Goal: Task Accomplishment & Management: Complete application form

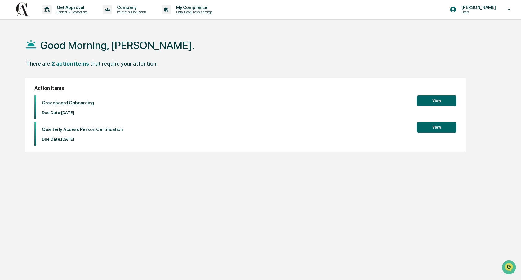
click at [438, 101] on button "View" at bounding box center [437, 101] width 40 height 11
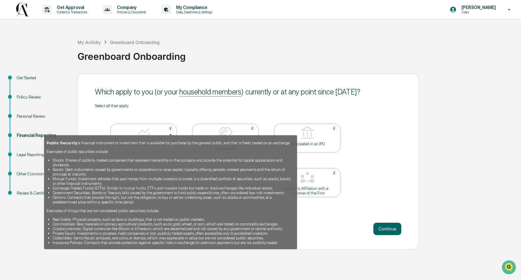
click at [171, 128] on img at bounding box center [170, 128] width 5 height 5
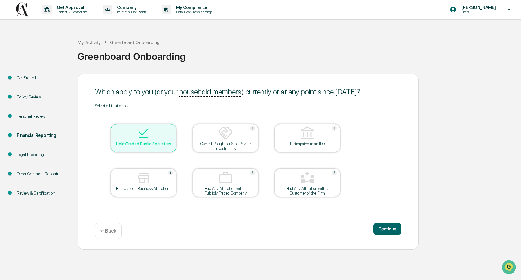
click at [229, 139] on img at bounding box center [225, 133] width 15 height 15
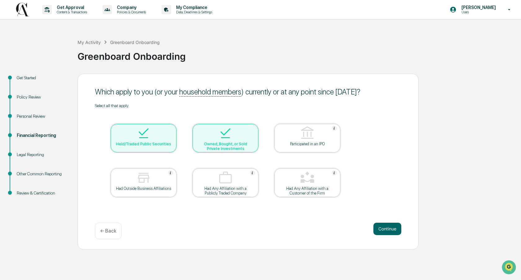
click at [289, 141] on div at bounding box center [307, 134] width 62 height 16
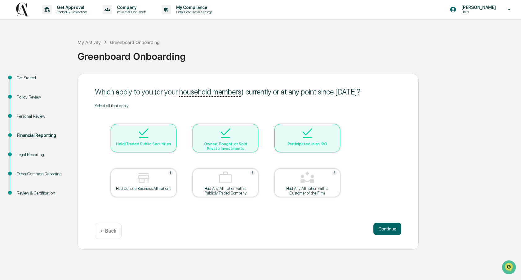
click at [143, 181] on img at bounding box center [143, 178] width 15 height 15
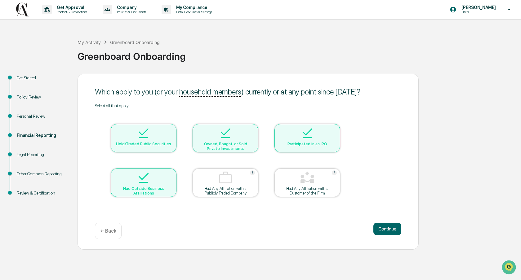
click at [229, 188] on div "Had Any Affiliation with a Publicly Traded Company" at bounding box center [226, 190] width 56 height 9
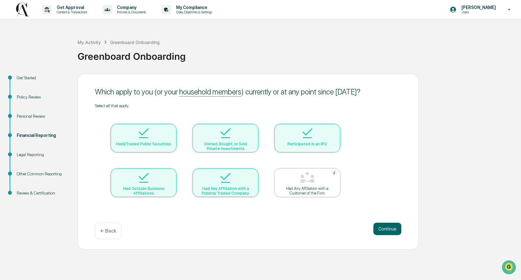
click at [312, 181] on img at bounding box center [307, 178] width 15 height 15
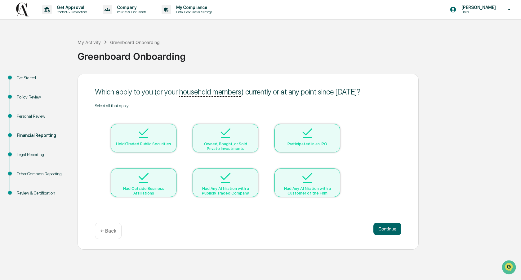
click at [216, 146] on div "Owned, Bought, or Sold Private Investments" at bounding box center [226, 146] width 56 height 9
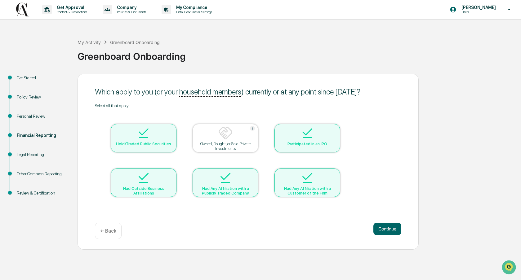
click at [264, 116] on table "Held/Traded Public Securities Owned, Bought, or Sold Private Investments Partic…" at bounding box center [225, 160] width 261 height 105
click at [149, 189] on div "Had Outside Business Affiliations" at bounding box center [144, 190] width 56 height 9
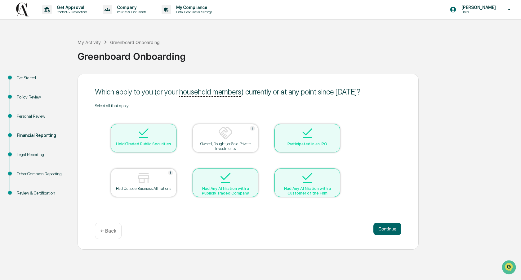
click at [216, 188] on div "Had Any Affiliation with a Publicly Traded Company" at bounding box center [226, 190] width 56 height 9
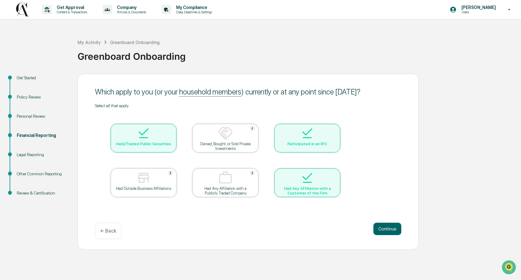
click at [309, 187] on div "Had Any Affiliation with a Customer of the Firm" at bounding box center [307, 190] width 56 height 9
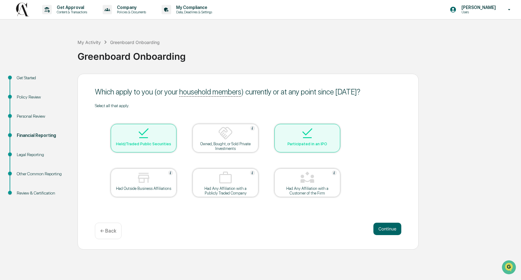
click at [319, 139] on div at bounding box center [307, 134] width 62 height 16
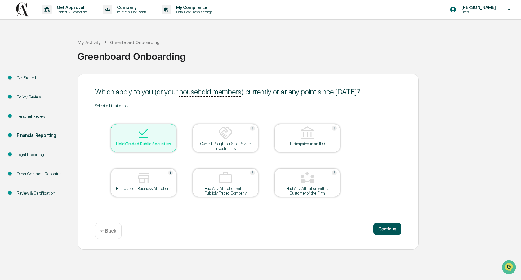
click at [388, 230] on button "Continue" at bounding box center [387, 229] width 28 height 12
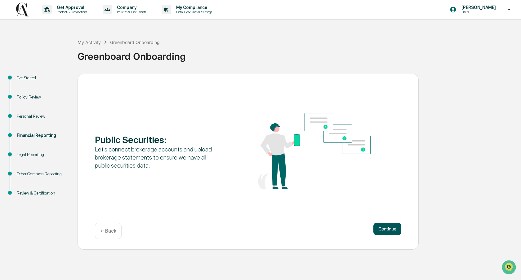
click at [387, 229] on button "Continue" at bounding box center [387, 229] width 28 height 12
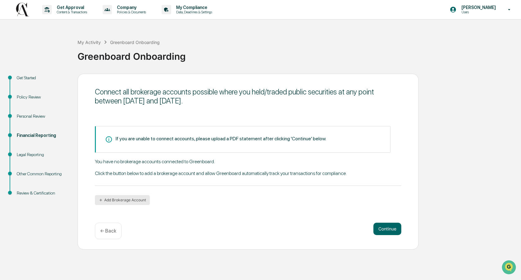
click at [132, 200] on button "Add Brokerage Account" at bounding box center [122, 200] width 55 height 10
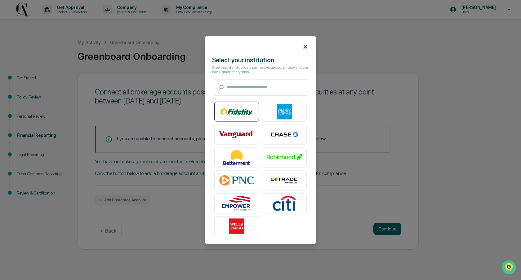
click at [236, 115] on img at bounding box center [236, 112] width 35 height 16
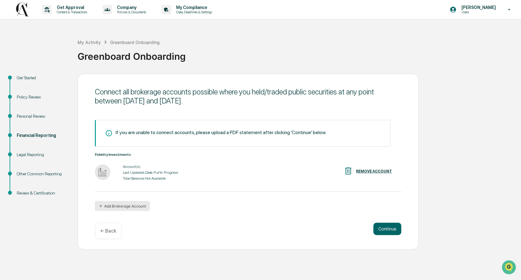
click at [135, 206] on button "Add Brokerage Account" at bounding box center [122, 206] width 55 height 10
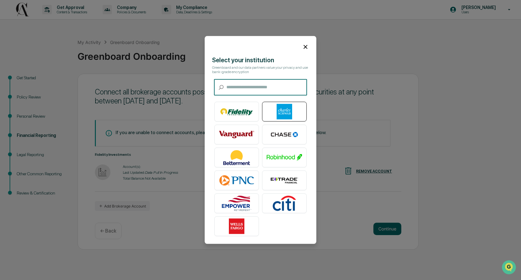
click at [284, 110] on img at bounding box center [284, 112] width 35 height 16
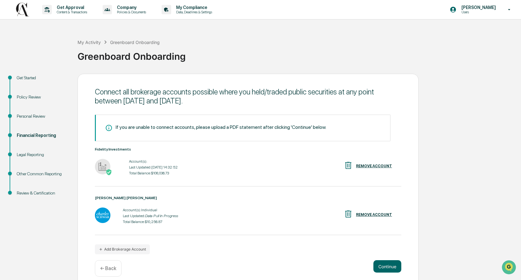
scroll to position [7, 0]
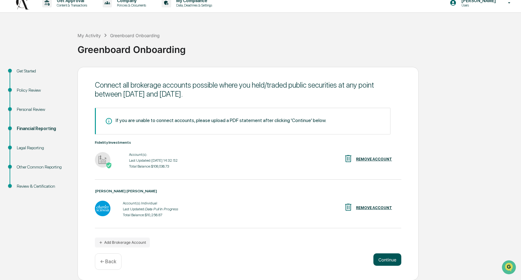
click at [393, 261] on button "Continue" at bounding box center [387, 260] width 28 height 12
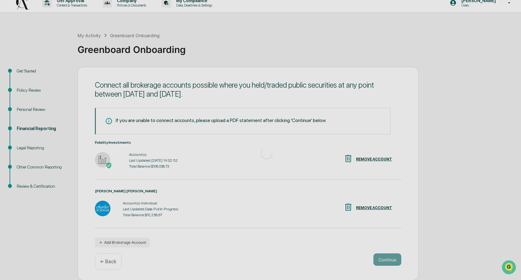
scroll to position [0, 0]
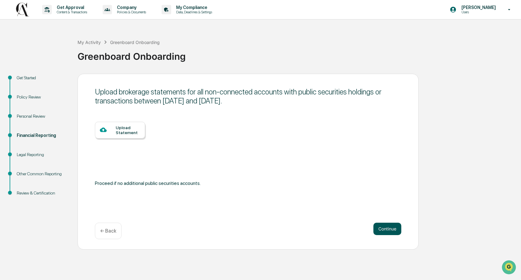
click at [387, 230] on button "Continue" at bounding box center [387, 229] width 28 height 12
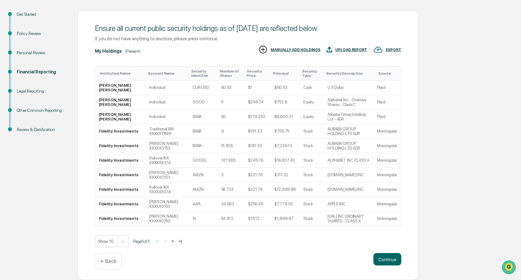
scroll to position [64, 0]
click at [395, 260] on button "Continue" at bounding box center [387, 259] width 28 height 12
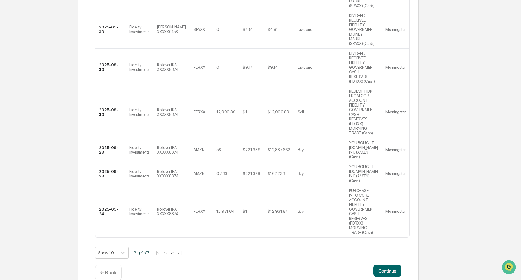
scroll to position [282, 0]
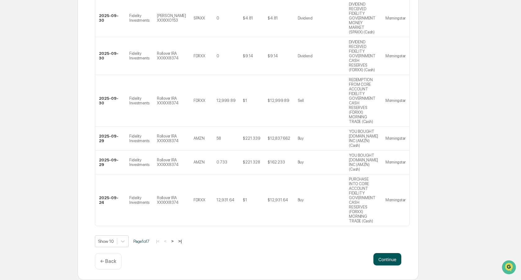
click at [390, 261] on button "Continue" at bounding box center [387, 259] width 28 height 12
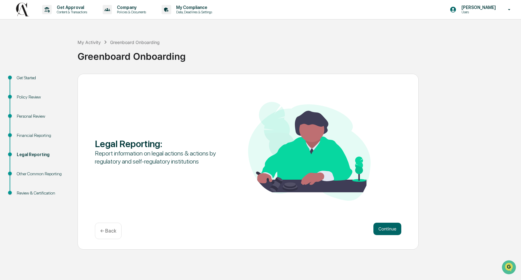
scroll to position [0, 0]
click at [391, 231] on button "Continue" at bounding box center [387, 229] width 28 height 12
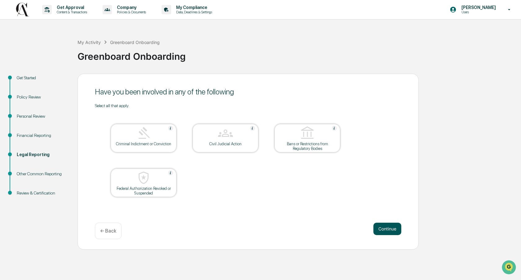
click at [387, 230] on button "Continue" at bounding box center [387, 229] width 28 height 12
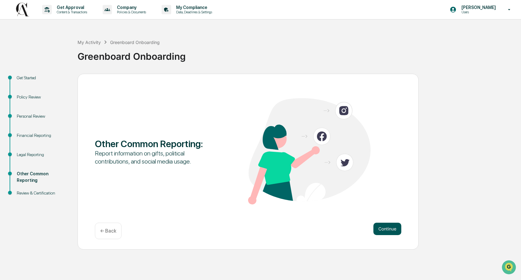
click at [391, 229] on button "Continue" at bounding box center [387, 229] width 28 height 12
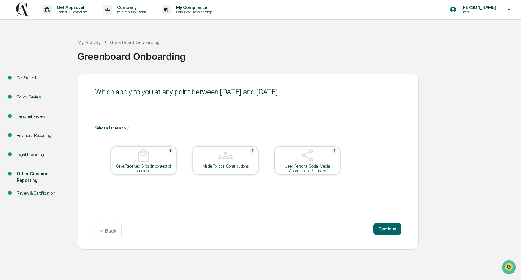
click at [368, 149] on div "Select all that apply. Gave/Received Gifts (in context of business) Made Politi…" at bounding box center [248, 158] width 306 height 65
click at [312, 158] on img at bounding box center [307, 155] width 15 height 15
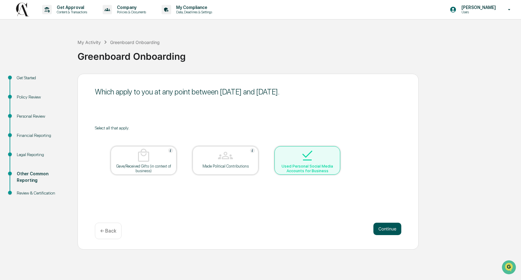
click at [388, 230] on button "Continue" at bounding box center [387, 229] width 28 height 12
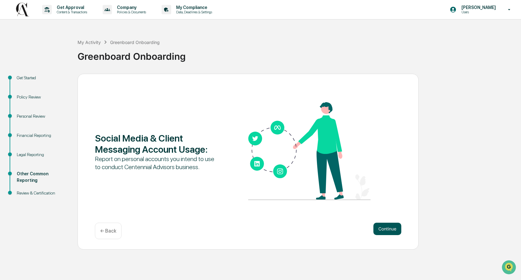
click at [387, 231] on button "Continue" at bounding box center [387, 229] width 28 height 12
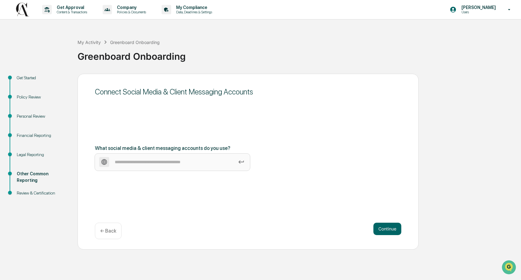
click at [133, 164] on input at bounding box center [172, 162] width 155 height 17
type input "*"
type input "******"
click at [392, 230] on button "Continue" at bounding box center [387, 229] width 28 height 12
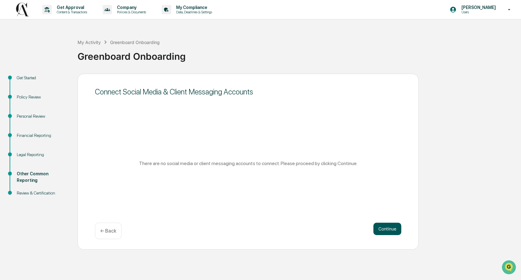
click at [386, 226] on button "Continue" at bounding box center [387, 229] width 28 height 12
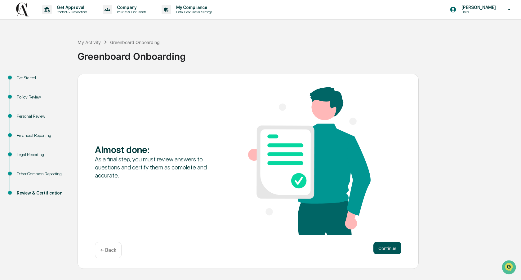
click at [392, 249] on button "Continue" at bounding box center [387, 248] width 28 height 12
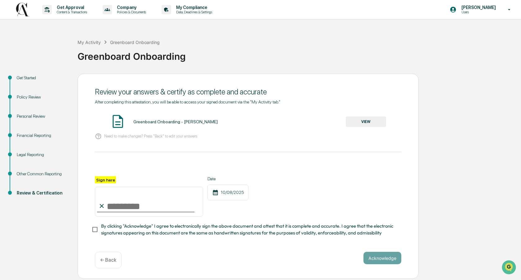
click at [115, 207] on input "Sign here" at bounding box center [149, 202] width 108 height 30
type input "**********"
click at [387, 255] on button "Acknowledge" at bounding box center [383, 258] width 38 height 12
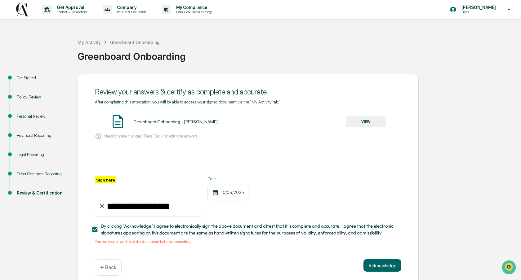
click at [360, 120] on button "VIEW" at bounding box center [366, 122] width 40 height 11
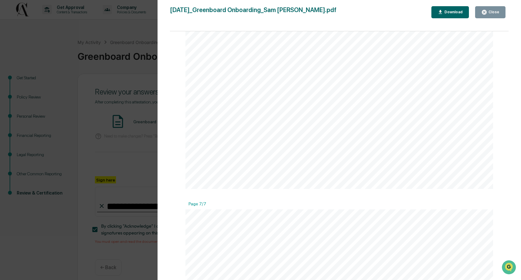
scroll to position [2656, 0]
click at [486, 11] on icon "button" at bounding box center [484, 12] width 5 height 5
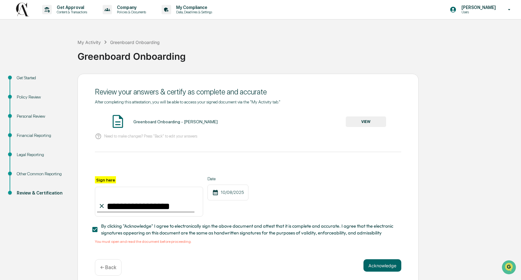
scroll to position [6, 0]
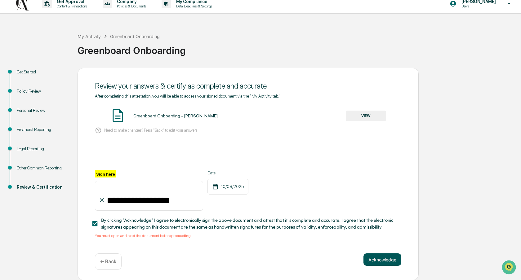
click at [379, 260] on button "Acknowledge" at bounding box center [383, 260] width 38 height 12
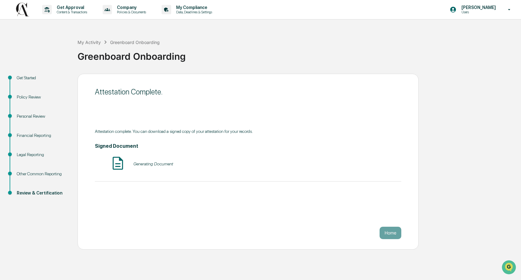
scroll to position [0, 0]
click at [394, 235] on button "Home" at bounding box center [391, 233] width 22 height 12
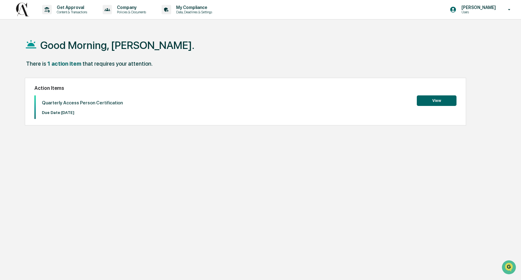
click at [435, 100] on button "View" at bounding box center [437, 101] width 40 height 11
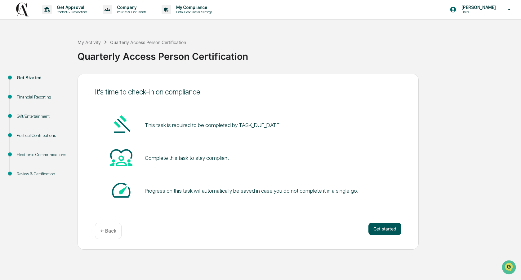
click at [389, 230] on button "Get started" at bounding box center [384, 229] width 33 height 12
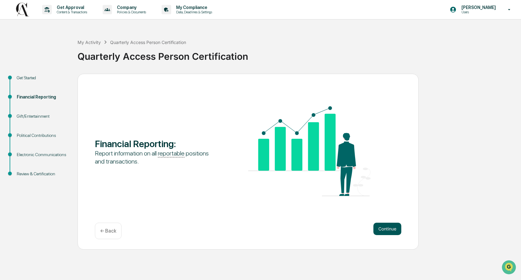
click at [384, 231] on button "Continue" at bounding box center [387, 229] width 28 height 12
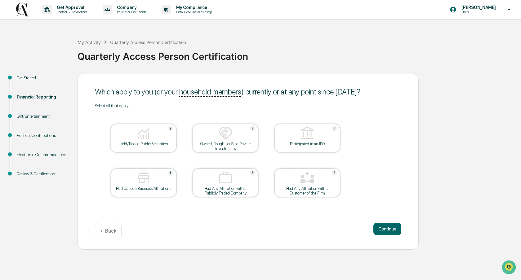
click at [159, 131] on div at bounding box center [144, 134] width 62 height 16
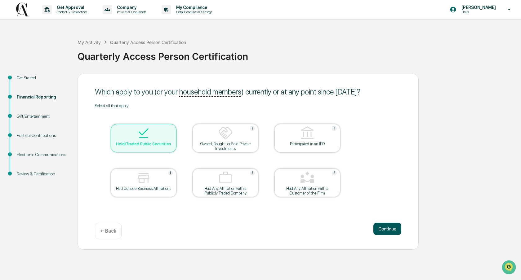
click at [384, 229] on button "Continue" at bounding box center [387, 229] width 28 height 12
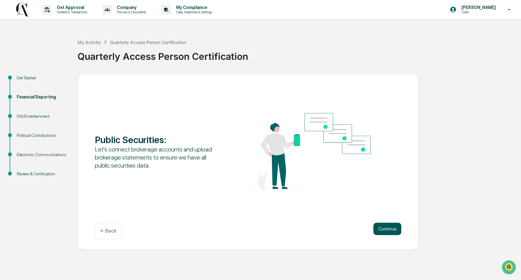
click at [385, 231] on button "Continue" at bounding box center [387, 229] width 28 height 12
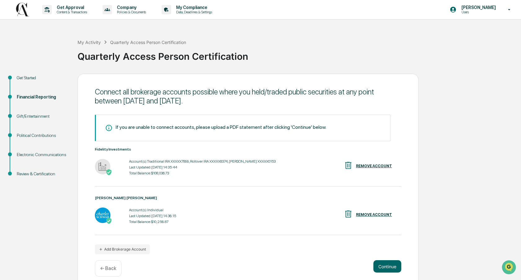
scroll to position [7, 0]
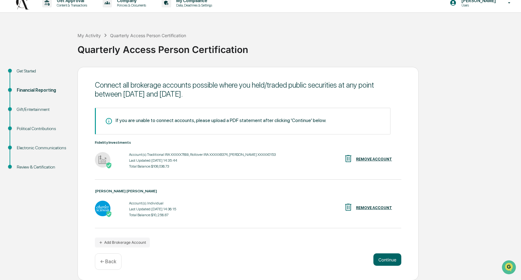
click at [107, 263] on p "← Back" at bounding box center [108, 262] width 16 height 6
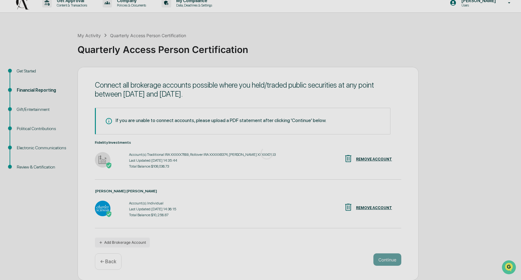
scroll to position [0, 0]
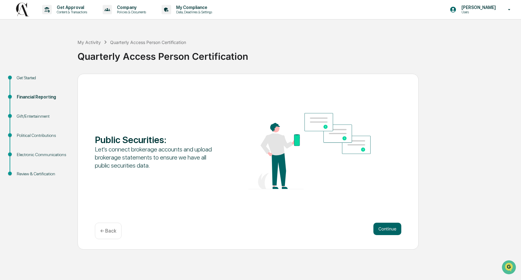
click at [112, 231] on p "← Back" at bounding box center [108, 231] width 16 height 6
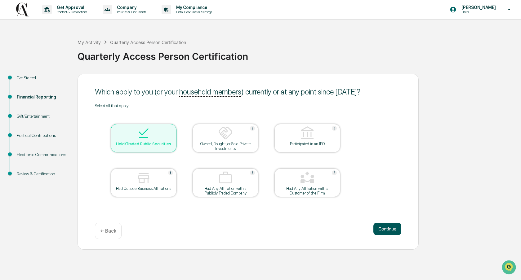
click at [390, 230] on button "Continue" at bounding box center [387, 229] width 28 height 12
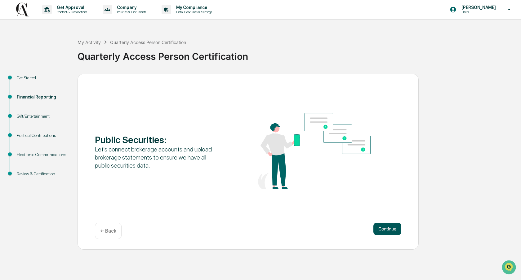
click at [380, 230] on button "Continue" at bounding box center [387, 229] width 28 height 12
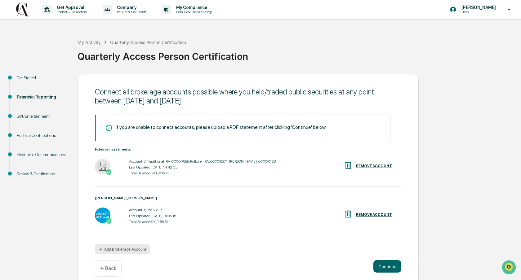
click at [128, 251] on button "Add Brokerage Account" at bounding box center [122, 250] width 55 height 10
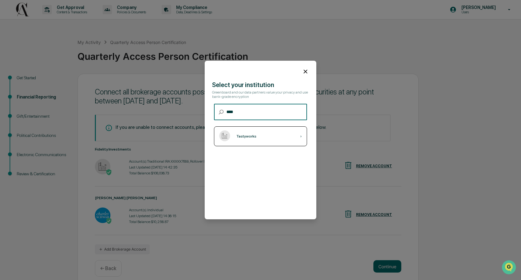
type input "****"
click at [301, 138] on div "›" at bounding box center [301, 136] width 2 height 4
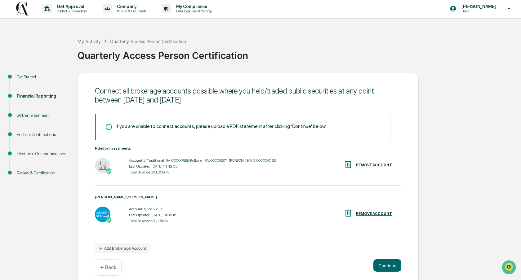
scroll to position [7, 0]
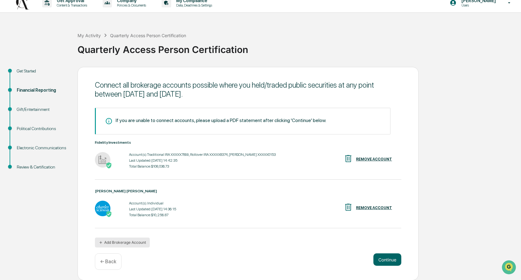
click at [120, 243] on button "Add Brokerage Account" at bounding box center [122, 243] width 55 height 10
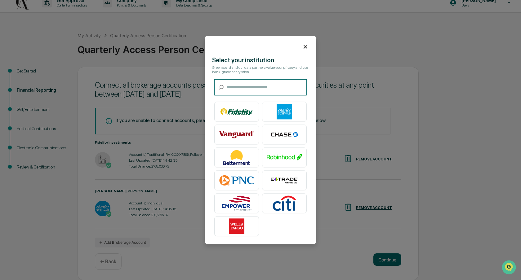
click at [263, 89] on input "text" at bounding box center [266, 87] width 81 height 16
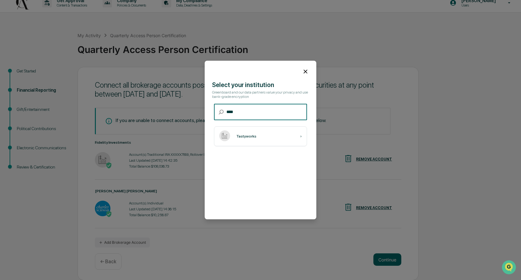
type input "***"
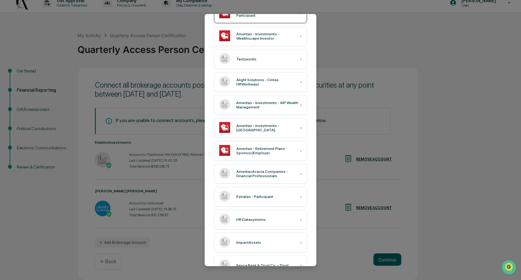
scroll to position [162, 0]
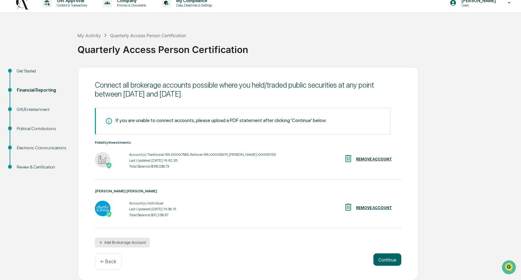
click at [133, 243] on button "Add Brokerage Account" at bounding box center [122, 243] width 55 height 10
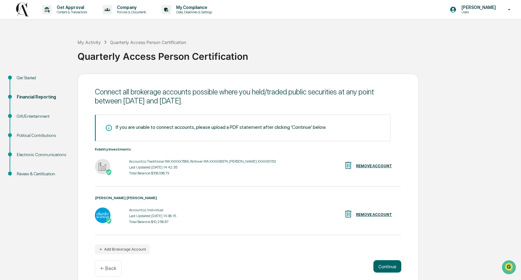
click at [480, 80] on div "Get Started Financial Reporting Gift/Entertainment Political Contributions Elec…" at bounding box center [260, 181] width 515 height 214
click at [317, 45] on div "My Activity Quarterly Access Person Certification Quarterly Access Person Certi…" at bounding box center [298, 52] width 440 height 26
click at [511, 9] on icon at bounding box center [509, 10] width 11 height 6
click at [491, 116] on div at bounding box center [260, 140] width 521 height 280
click at [318, 40] on div "My Activity Quarterly Access Person Certification Quarterly Access Person Certi…" at bounding box center [298, 52] width 440 height 26
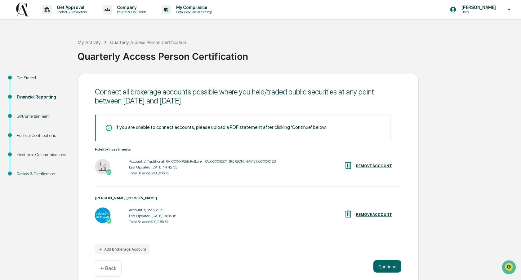
scroll to position [7, 0]
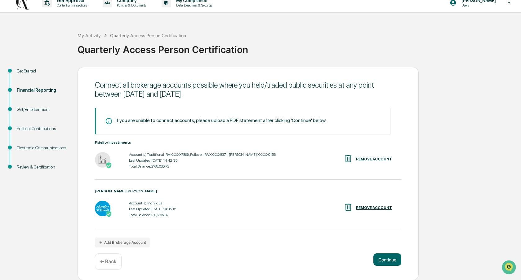
click at [114, 264] on p "← Back" at bounding box center [108, 262] width 16 height 6
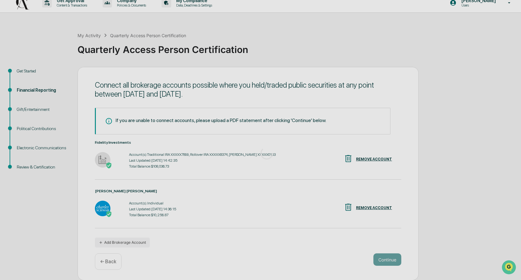
scroll to position [0, 0]
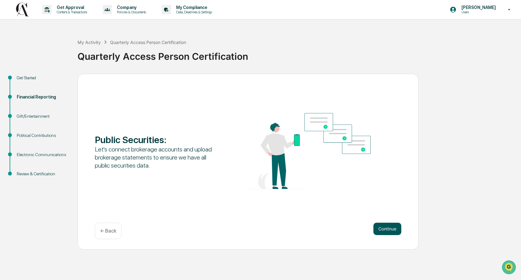
click at [386, 231] on button "Continue" at bounding box center [387, 229] width 28 height 12
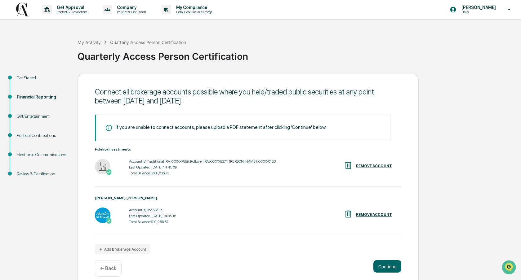
click at [110, 127] on icon at bounding box center [110, 127] width 11 height 7
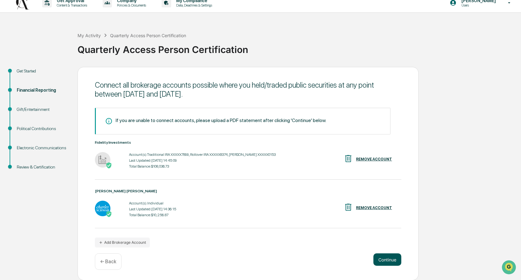
click at [388, 259] on button "Continue" at bounding box center [387, 260] width 28 height 12
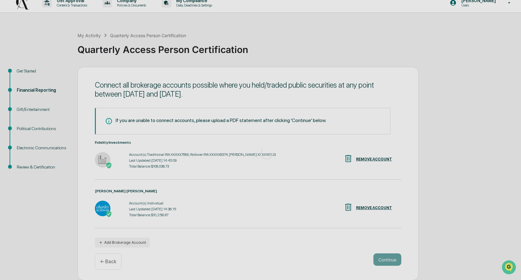
scroll to position [0, 0]
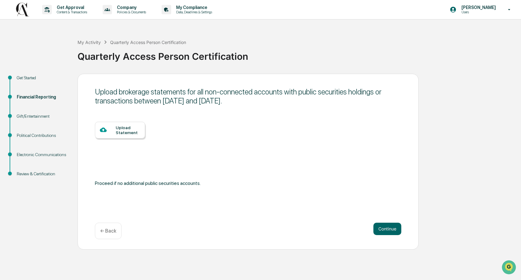
click at [120, 133] on div "Upload Statement" at bounding box center [128, 130] width 25 height 10
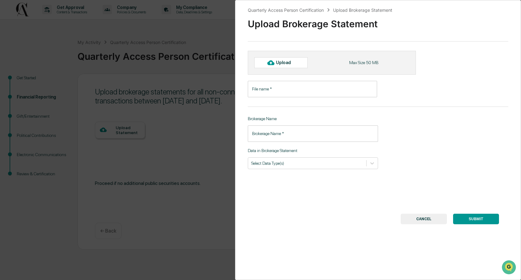
click at [310, 91] on input "File name   *" at bounding box center [312, 89] width 129 height 16
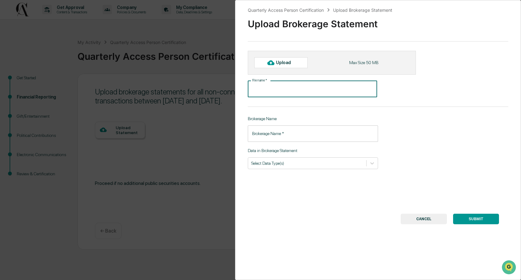
click at [310, 90] on input "File name   *" at bounding box center [312, 89] width 129 height 16
click at [285, 89] on input "File name   *" at bounding box center [312, 89] width 129 height 16
click at [295, 134] on input "Brokerage Name   *" at bounding box center [313, 134] width 130 height 16
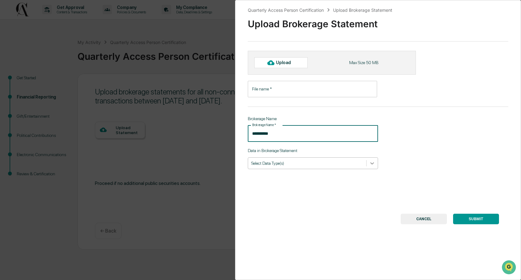
type input "**********"
click at [375, 166] on icon at bounding box center [372, 163] width 6 height 6
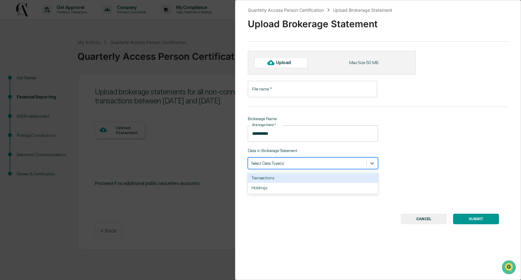
click at [332, 179] on div "Transactions" at bounding box center [313, 178] width 130 height 10
click at [323, 180] on div "Holdings" at bounding box center [313, 178] width 130 height 10
click at [373, 163] on icon at bounding box center [372, 163] width 6 height 6
click at [322, 165] on div at bounding box center [328, 163] width 47 height 6
click at [320, 180] on div "No options" at bounding box center [313, 178] width 130 height 11
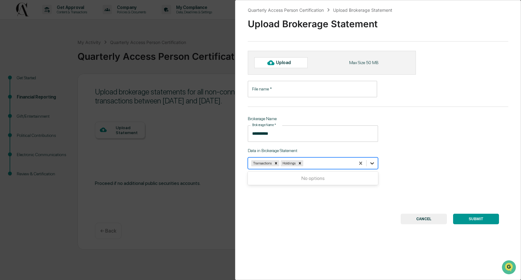
click at [372, 164] on icon at bounding box center [372, 164] width 4 height 2
click at [303, 88] on input "File name   *" at bounding box center [312, 89] width 129 height 16
click at [274, 63] on icon at bounding box center [270, 62] width 7 height 5
type input "**********"
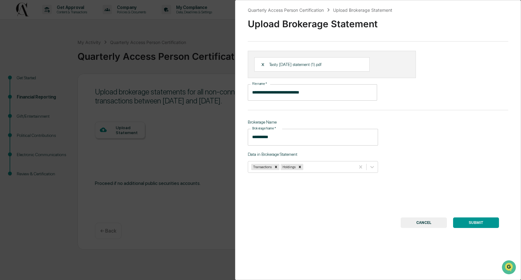
click at [484, 224] on button "SUBMIT" at bounding box center [476, 223] width 46 height 11
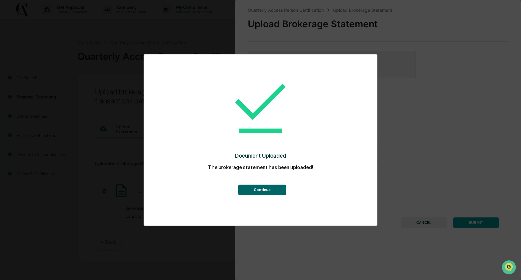
click at [271, 191] on button "Continue" at bounding box center [262, 190] width 48 height 11
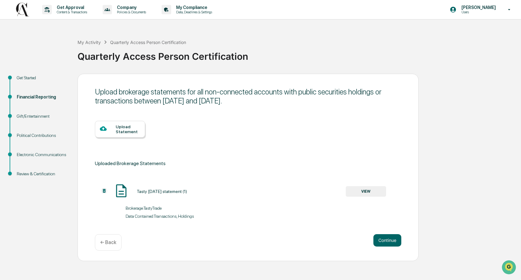
click at [128, 126] on div "Upload Statement" at bounding box center [128, 129] width 25 height 10
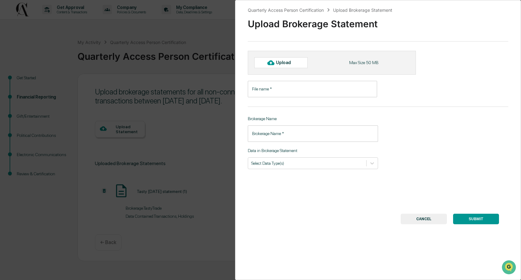
click at [288, 88] on input "File name   *" at bounding box center [312, 89] width 129 height 16
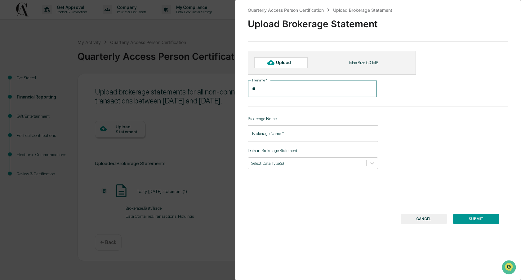
type input "*"
type input "**********"
click at [300, 137] on input "Brokerage Name   *" at bounding box center [313, 134] width 130 height 16
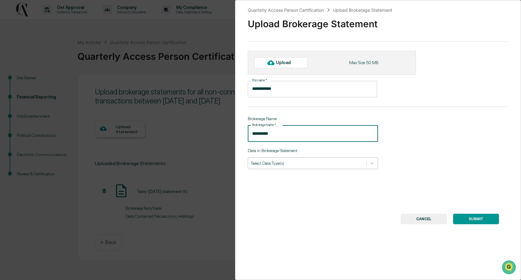
type input "**********"
click at [325, 166] on div at bounding box center [307, 163] width 112 height 6
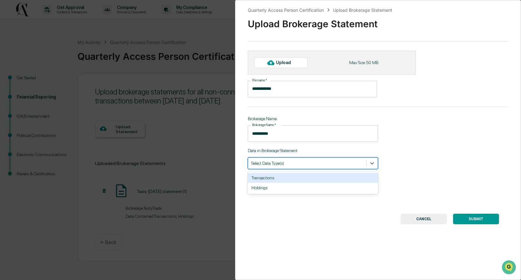
click at [314, 177] on div "Transactions" at bounding box center [313, 178] width 130 height 10
click at [321, 164] on div at bounding box center [316, 163] width 71 height 6
click at [320, 166] on div at bounding box center [316, 163] width 71 height 6
click at [318, 176] on div "Holdings" at bounding box center [313, 178] width 130 height 10
click at [288, 62] on div "Upload" at bounding box center [286, 62] width 20 height 5
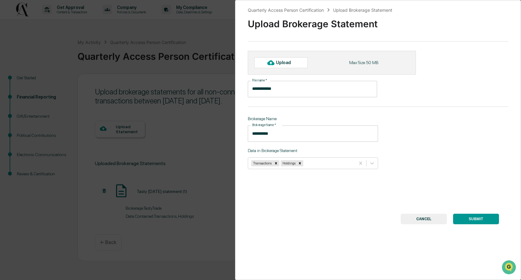
type input "**********"
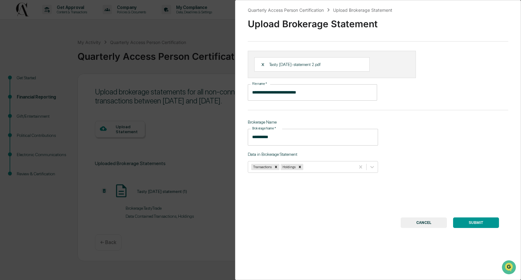
click at [482, 223] on button "SUBMIT" at bounding box center [476, 223] width 46 height 11
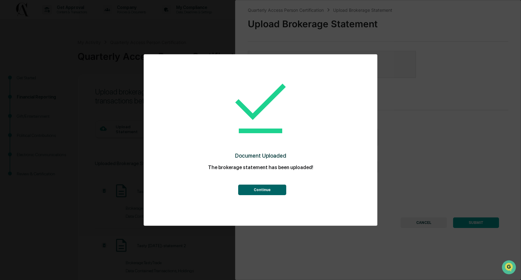
click at [272, 191] on button "Continue" at bounding box center [262, 190] width 48 height 11
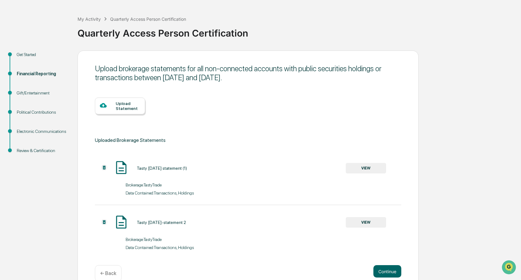
scroll to position [36, 0]
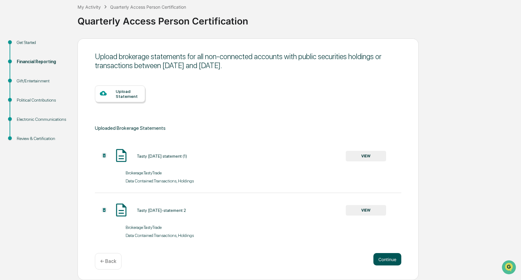
click at [385, 259] on button "Continue" at bounding box center [387, 259] width 28 height 12
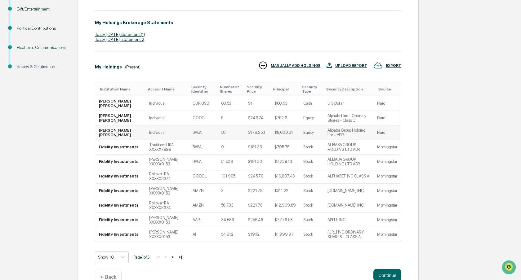
scroll to position [123, 0]
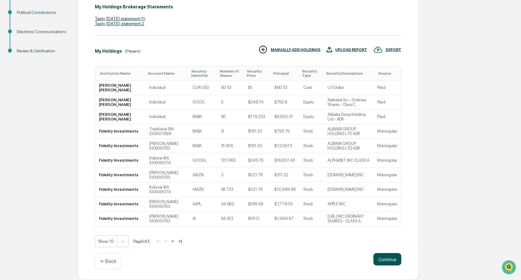
click at [387, 260] on button "Continue" at bounding box center [387, 259] width 28 height 12
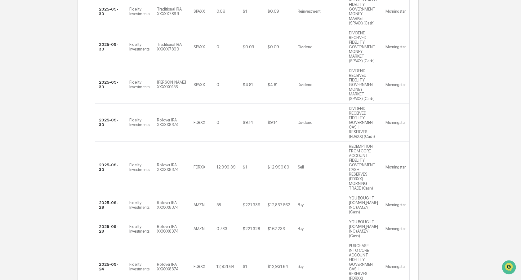
scroll to position [342, 0]
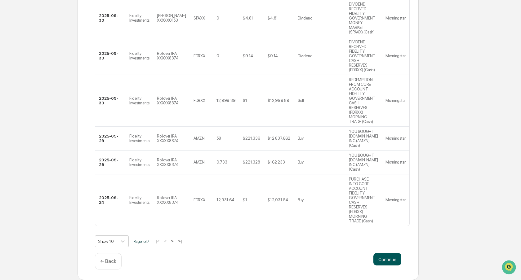
click at [390, 258] on button "Continue" at bounding box center [387, 259] width 28 height 12
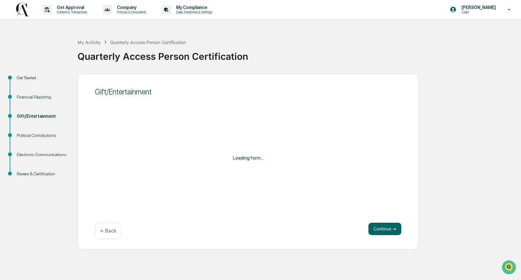
scroll to position [0, 0]
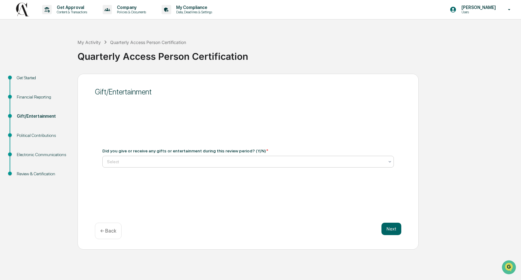
click at [260, 156] on div "Select" at bounding box center [248, 162] width 292 height 12
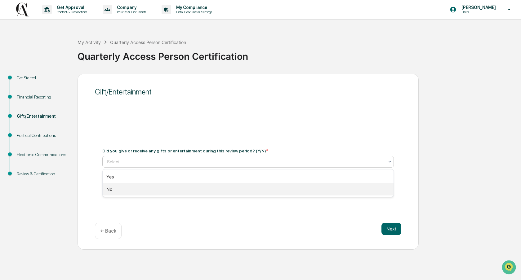
click at [221, 191] on div "No" at bounding box center [248, 189] width 291 height 12
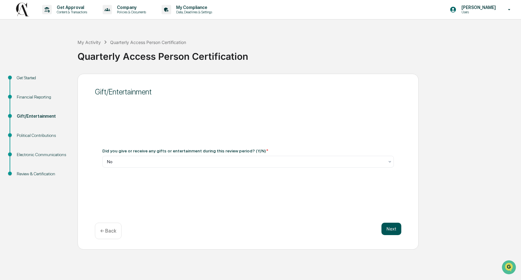
click at [387, 230] on button "Next" at bounding box center [391, 229] width 20 height 12
click at [240, 162] on div at bounding box center [245, 162] width 277 height 6
type input "**"
click at [389, 228] on button "Next" at bounding box center [391, 229] width 20 height 12
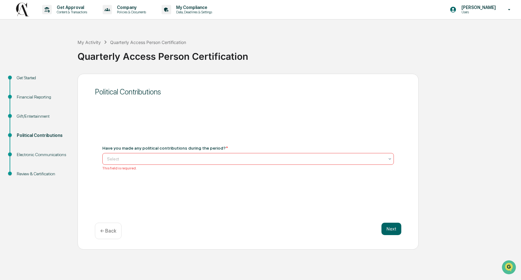
click at [233, 159] on div at bounding box center [245, 159] width 277 height 6
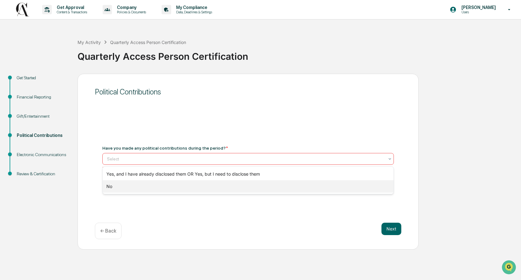
click at [207, 185] on div "No" at bounding box center [248, 187] width 291 height 12
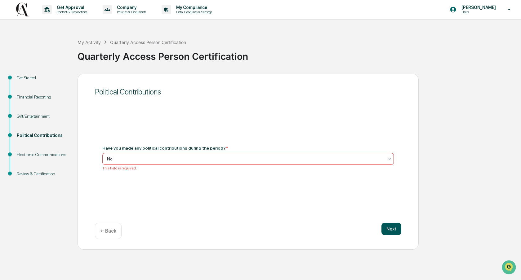
click at [393, 229] on button "Next" at bounding box center [391, 229] width 20 height 12
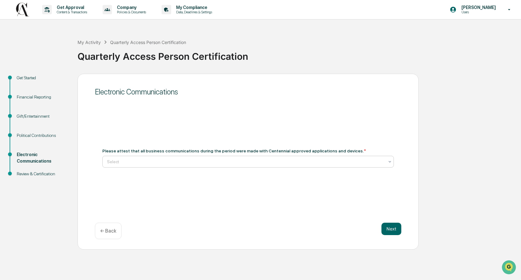
click at [321, 163] on div at bounding box center [245, 162] width 277 height 6
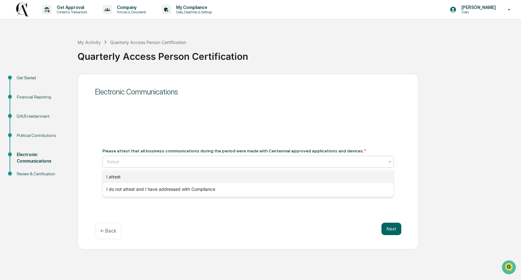
drag, startPoint x: 306, startPoint y: 184, endPoint x: 307, endPoint y: 178, distance: 5.3
click at [307, 178] on div "I attest I do not attest and I have addressed with Compliance" at bounding box center [248, 183] width 291 height 27
click at [307, 178] on div "I attest" at bounding box center [248, 177] width 291 height 12
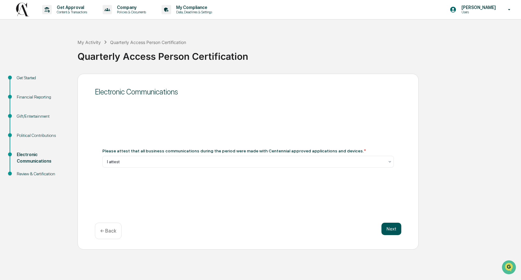
click at [393, 231] on button "Next" at bounding box center [391, 229] width 20 height 12
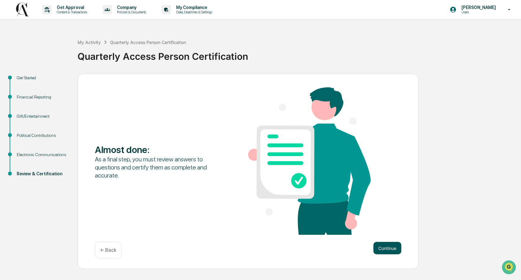
click at [385, 250] on button "Continue" at bounding box center [387, 248] width 28 height 12
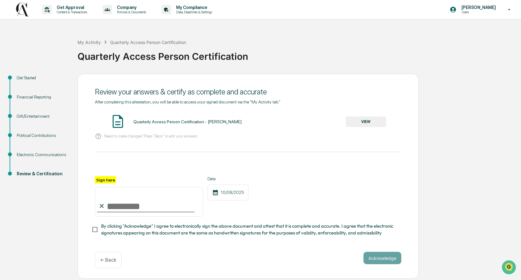
click at [361, 122] on button "VIEW" at bounding box center [366, 122] width 40 height 11
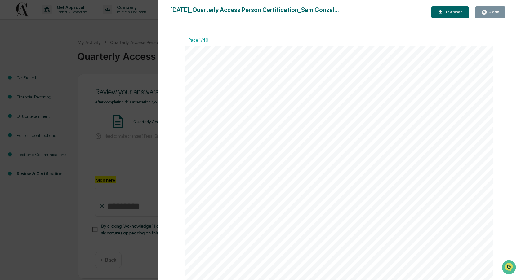
click at [488, 11] on div "Close" at bounding box center [493, 12] width 12 height 4
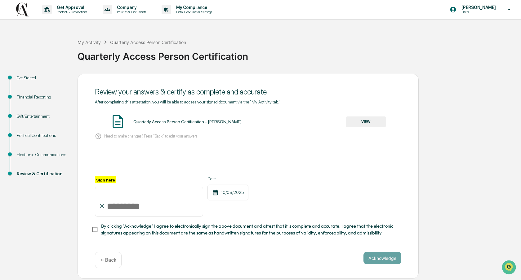
click at [122, 205] on input "Sign here" at bounding box center [149, 202] width 108 height 30
type input "**********"
click at [389, 259] on button "Acknowledge" at bounding box center [383, 258] width 38 height 12
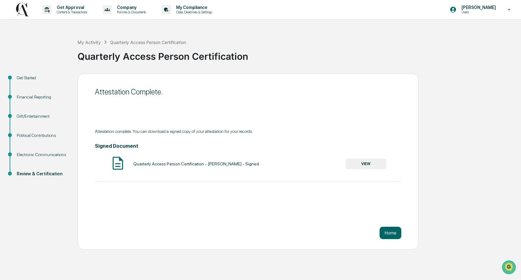
click at [369, 164] on button "VIEW" at bounding box center [366, 164] width 40 height 11
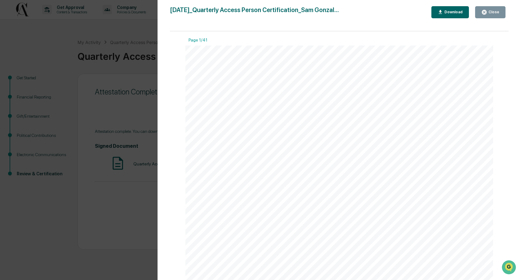
click at [486, 10] on icon "button" at bounding box center [484, 12] width 5 height 5
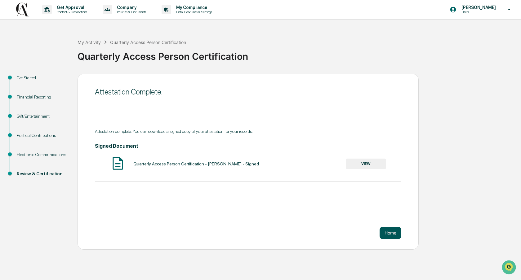
click at [394, 236] on button "Home" at bounding box center [391, 233] width 22 height 12
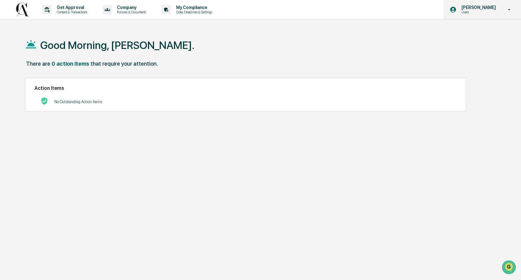
click at [510, 8] on icon at bounding box center [509, 10] width 11 height 6
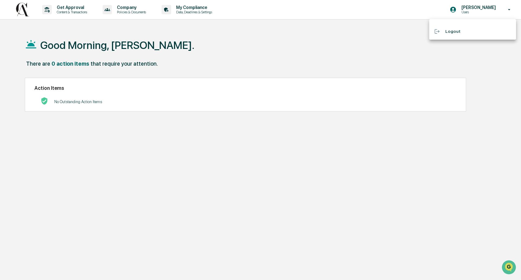
click at [453, 33] on li "Logout" at bounding box center [472, 31] width 87 height 11
